Goal: Task Accomplishment & Management: Complete application form

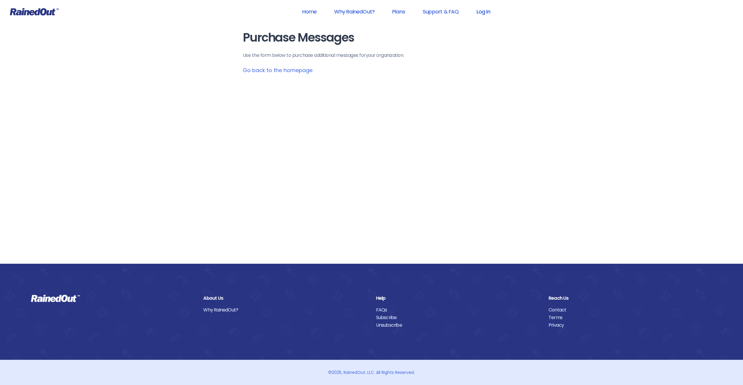
click at [477, 10] on link "Log In" at bounding box center [483, 11] width 29 height 13
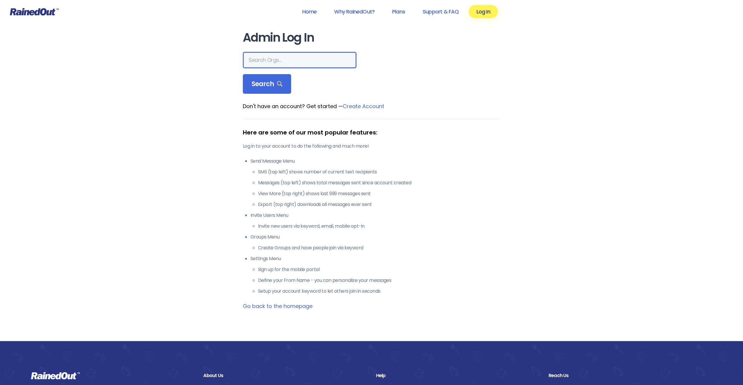
click at [313, 59] on input "text" at bounding box center [300, 60] width 114 height 16
type input "city of poway"
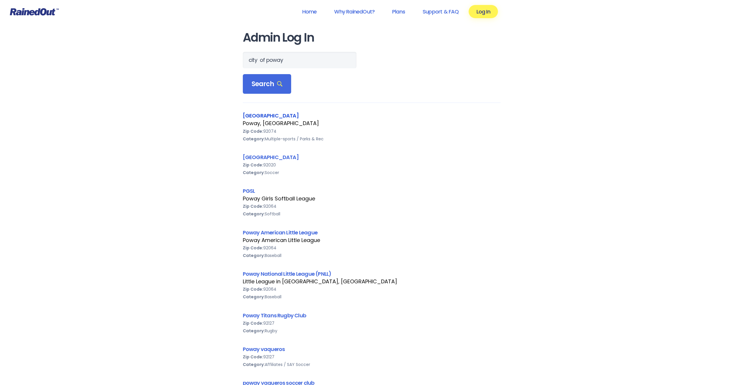
click at [266, 116] on link "[GEOGRAPHIC_DATA]" at bounding box center [271, 115] width 56 height 7
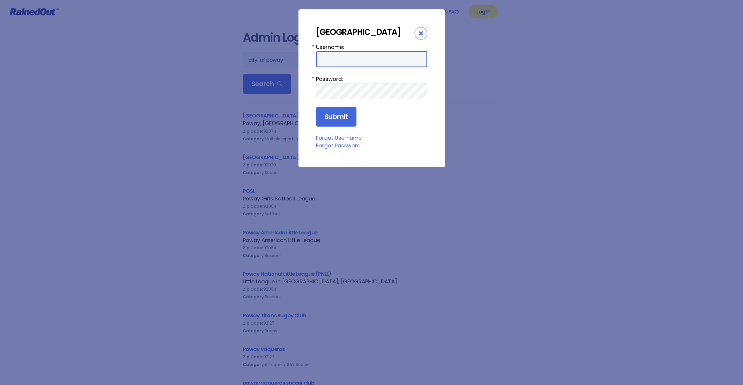
click at [364, 60] on input "Username:" at bounding box center [371, 59] width 111 height 16
type input "cpark"
click at [342, 114] on input "Submit" at bounding box center [336, 117] width 40 height 20
